Goal: Navigation & Orientation: Find specific page/section

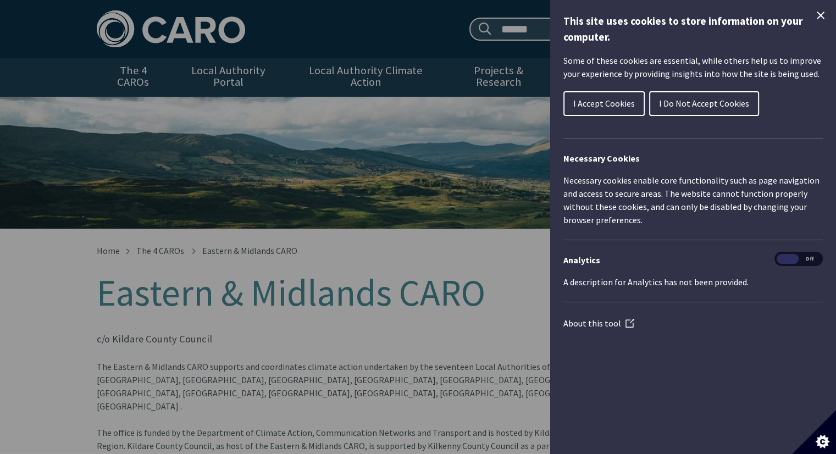
click at [660, 106] on span "I Do Not Accept Cookies" at bounding box center [704, 103] width 90 height 11
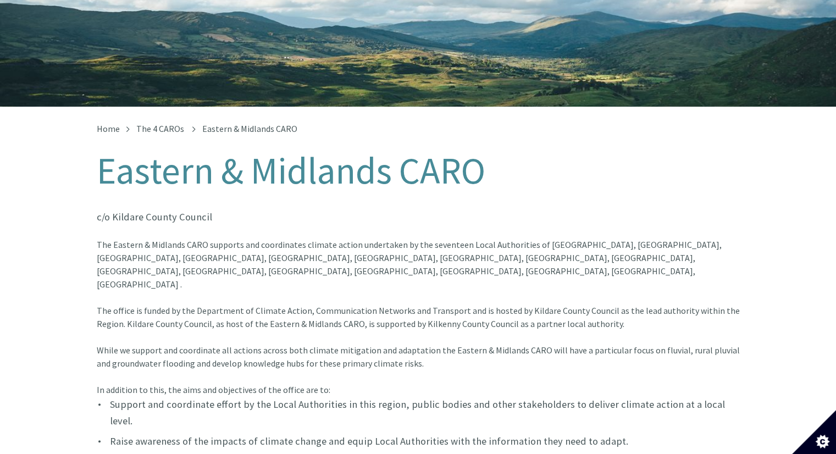
scroll to position [55, 0]
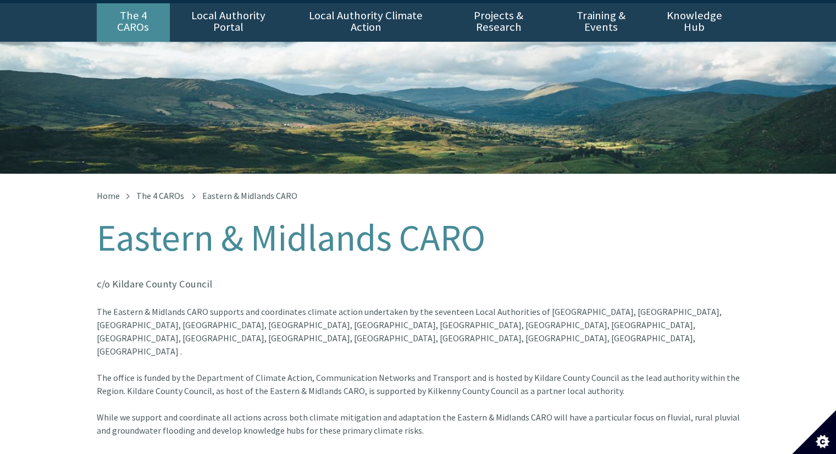
click at [120, 18] on link "The 4 CAROs" at bounding box center [133, 22] width 73 height 38
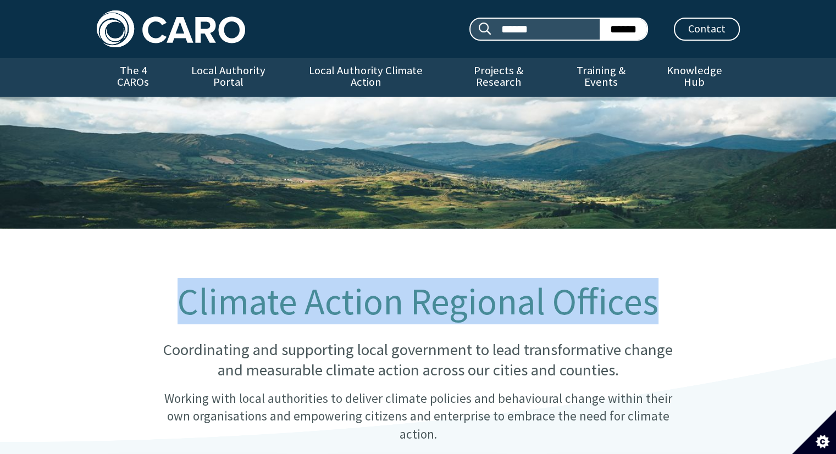
drag, startPoint x: 183, startPoint y: 293, endPoint x: 664, endPoint y: 295, distance: 481.7
click at [664, 295] on h1 "Climate Action Regional Offices" at bounding box center [417, 302] width 533 height 41
copy h1 "Climate Action Regional Offices"
